Goal: Find contact information: Find contact information

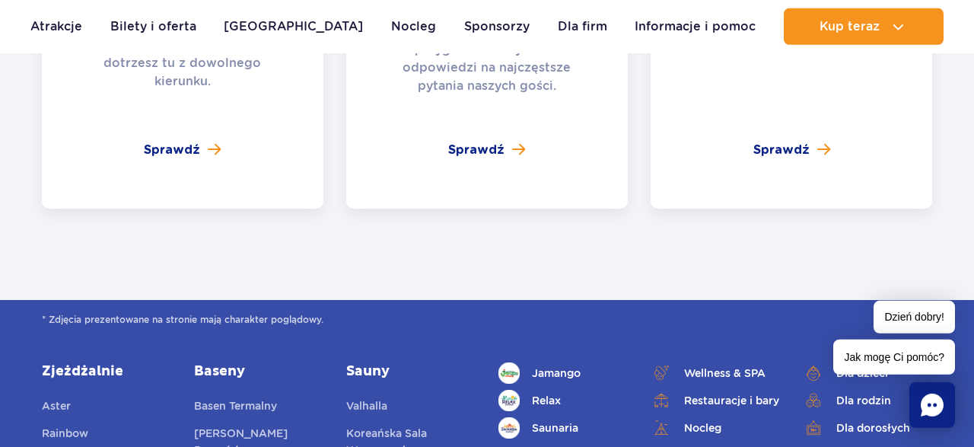
scroll to position [5760, 0]
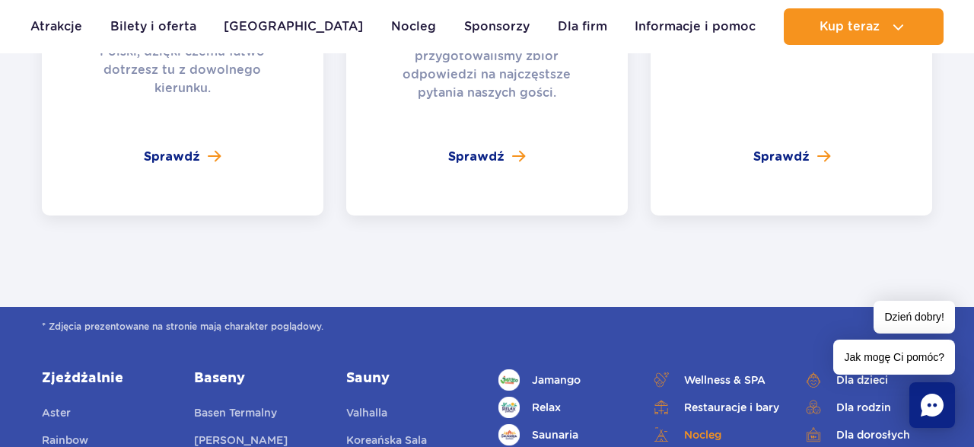
click at [730, 424] on link "Nocleg" at bounding box center [714, 434] width 129 height 21
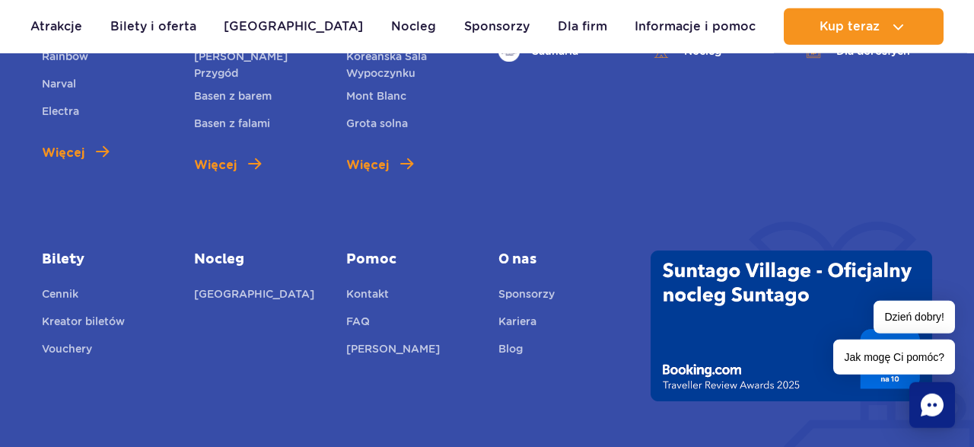
scroll to position [6246, 0]
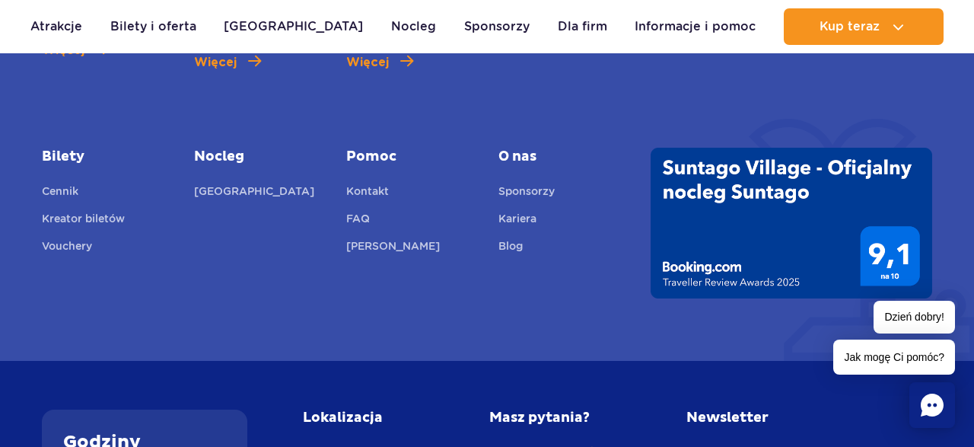
drag, startPoint x: 959, startPoint y: 403, endPoint x: 957, endPoint y: 389, distance: 14.5
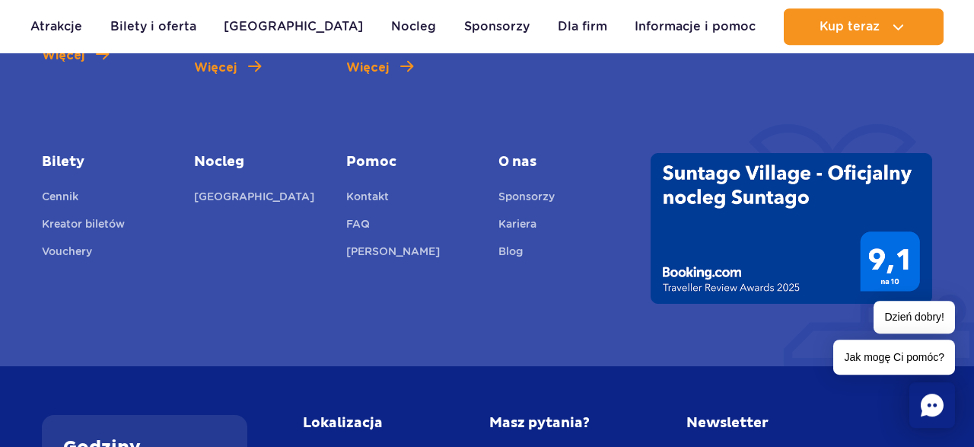
drag, startPoint x: 961, startPoint y: 379, endPoint x: 968, endPoint y: 355, distance: 25.5
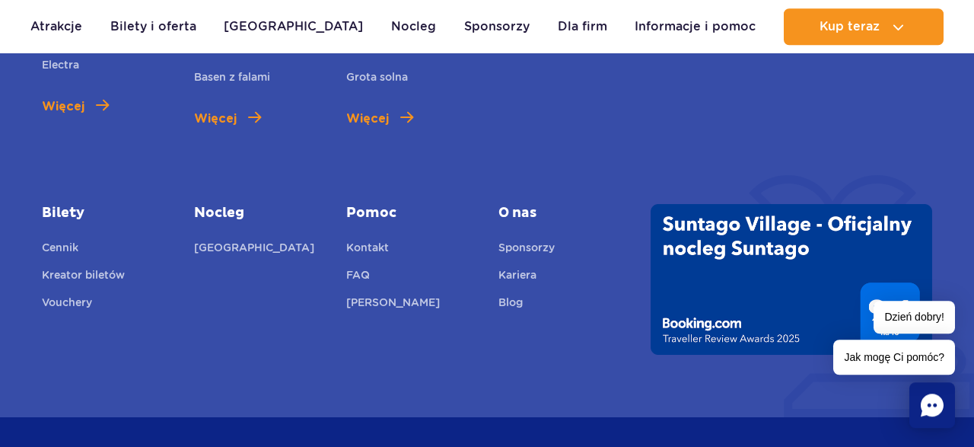
scroll to position [6195, 0]
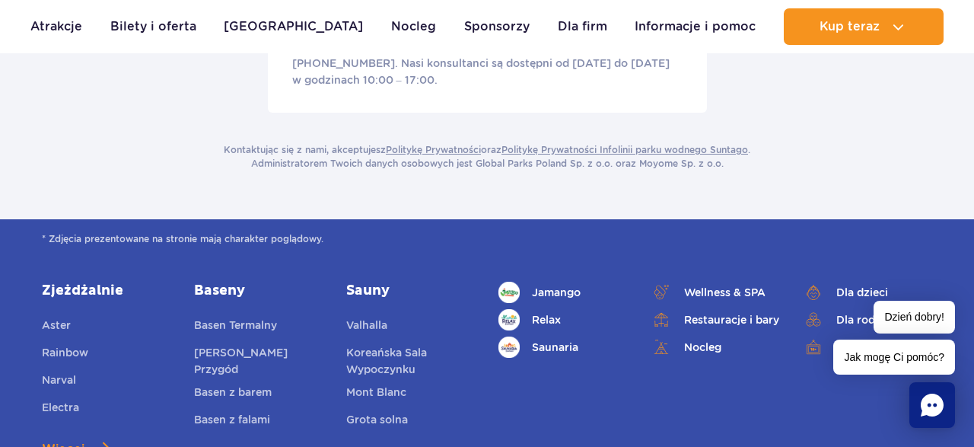
scroll to position [554, 0]
